Goal: Task Accomplishment & Management: Manage account settings

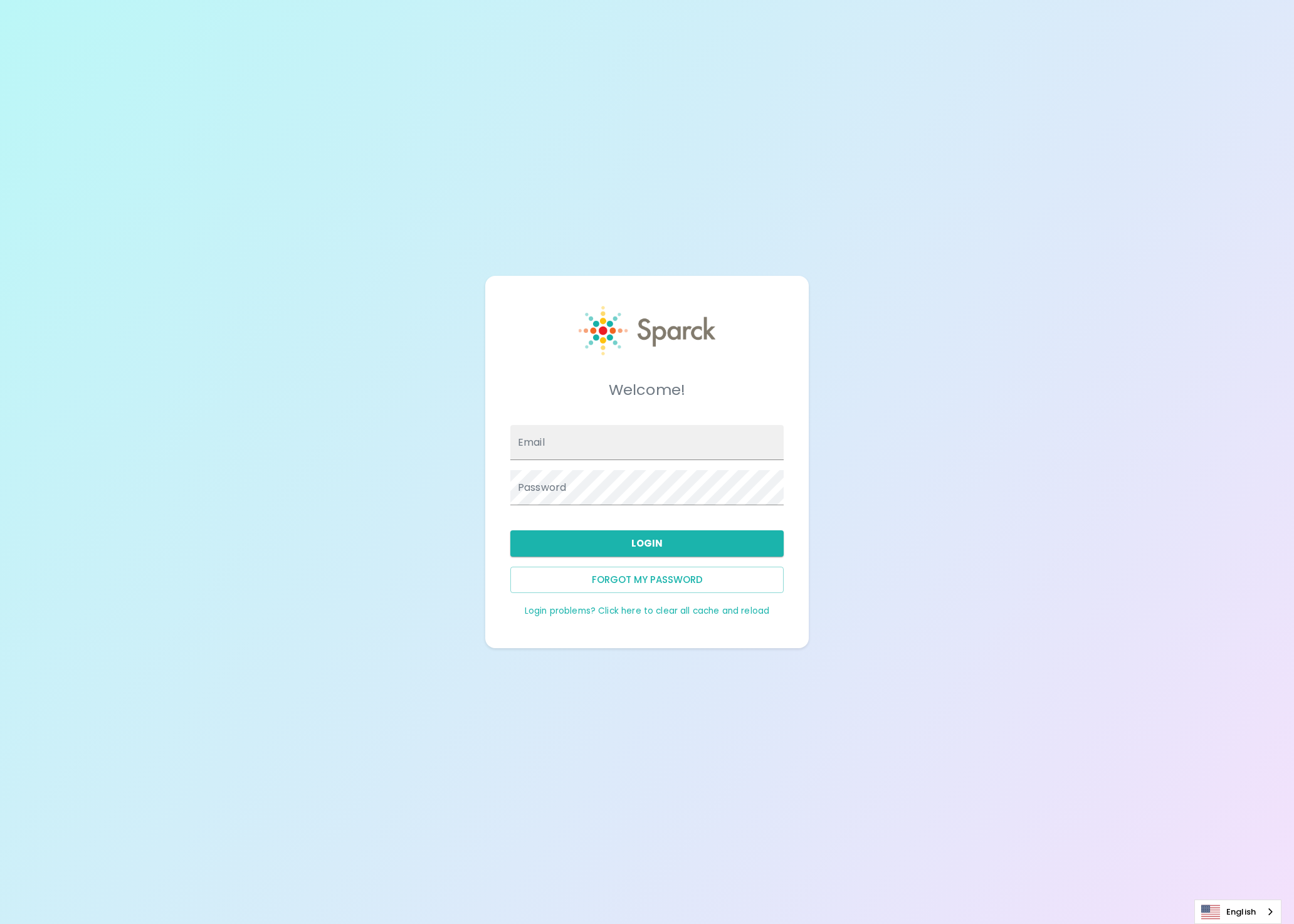
type input "[EMAIL_ADDRESS][DOMAIN_NAME]"
click at [581, 537] on button "Login" at bounding box center [647, 543] width 273 height 26
